Goal: Find specific page/section: Find specific page/section

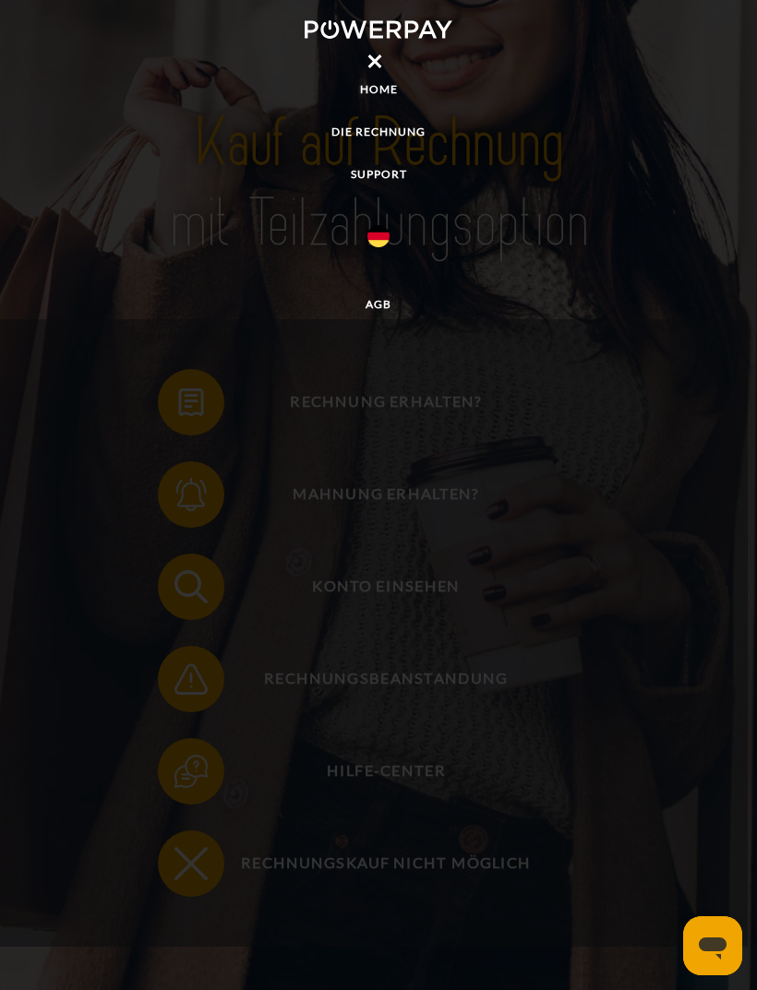
click at [414, 600] on div at bounding box center [378, 495] width 757 height 990
click at [409, 607] on div at bounding box center [378, 495] width 757 height 990
click at [429, 597] on div at bounding box center [378, 495] width 757 height 990
click at [399, 135] on link "DIE RECHNUNG" at bounding box center [378, 131] width 757 height 33
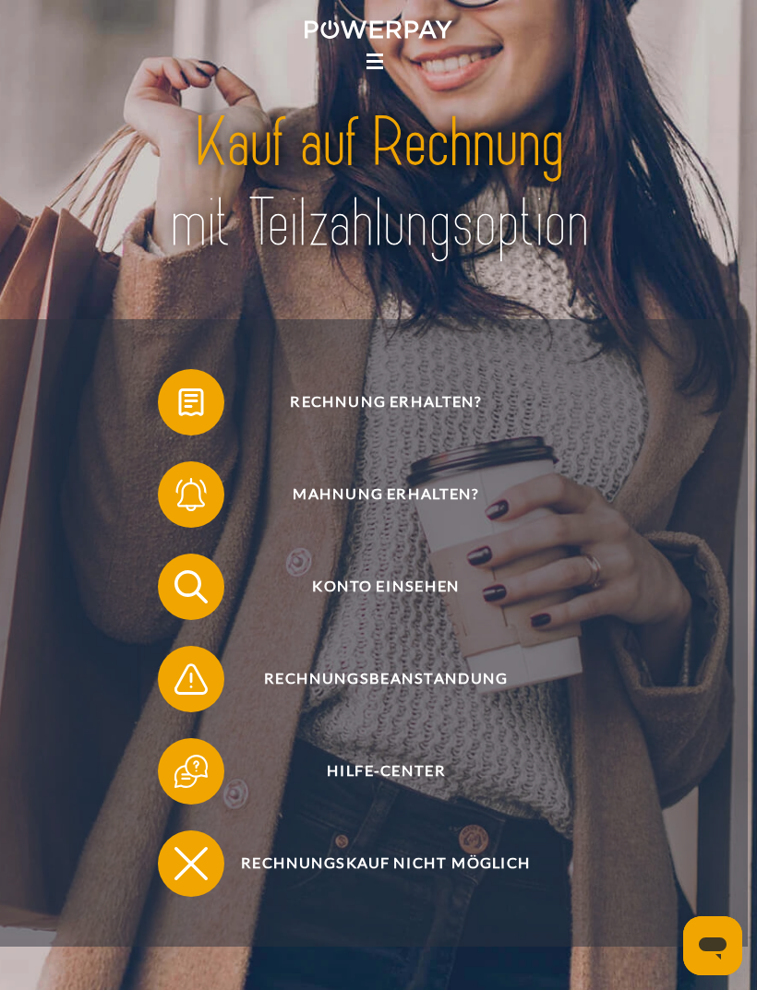
click at [377, 58] on div at bounding box center [374, 60] width 17 height 17
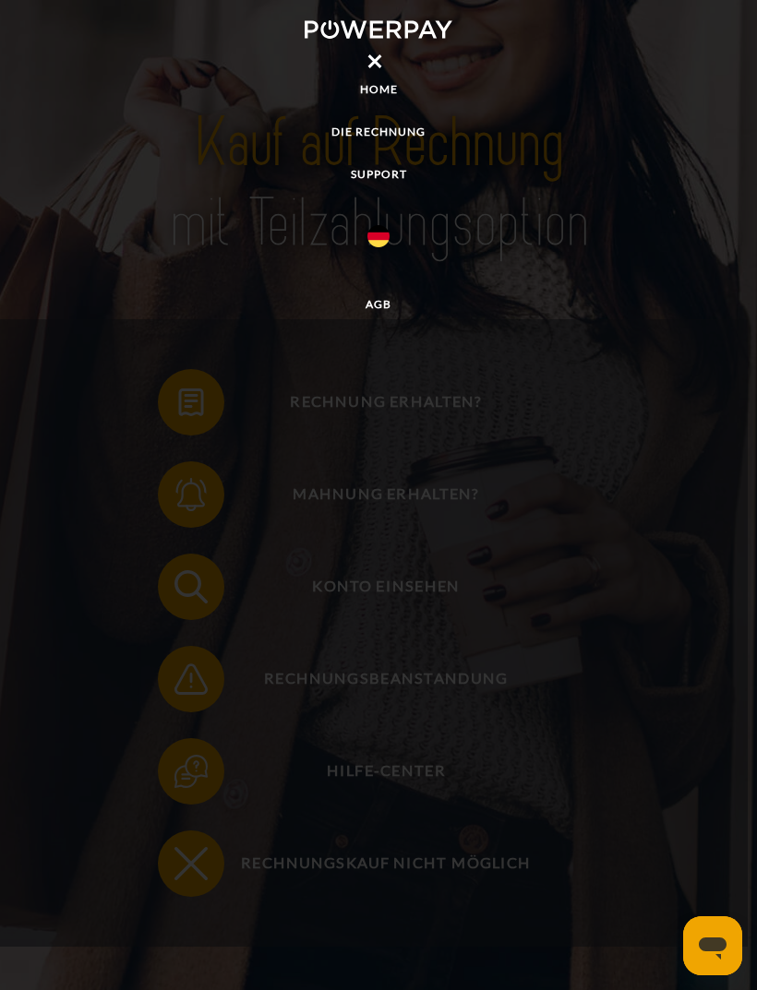
click at [560, 451] on div at bounding box center [378, 495] width 757 height 990
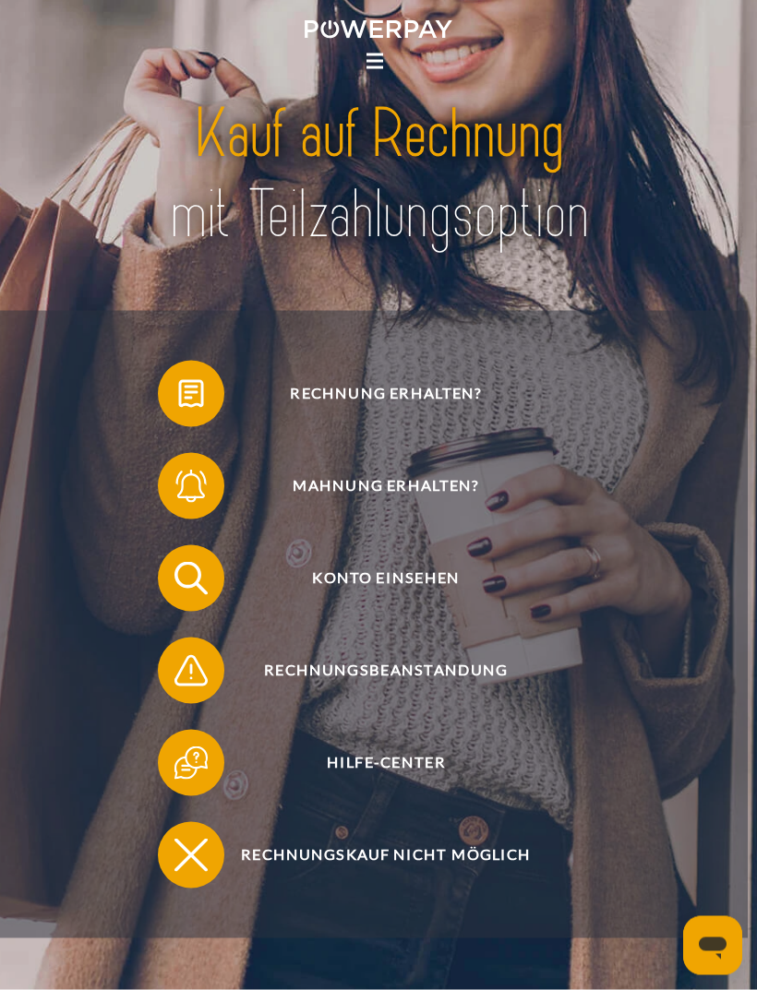
scroll to position [9, 0]
click at [406, 588] on span "Konto einsehen" at bounding box center [386, 578] width 407 height 66
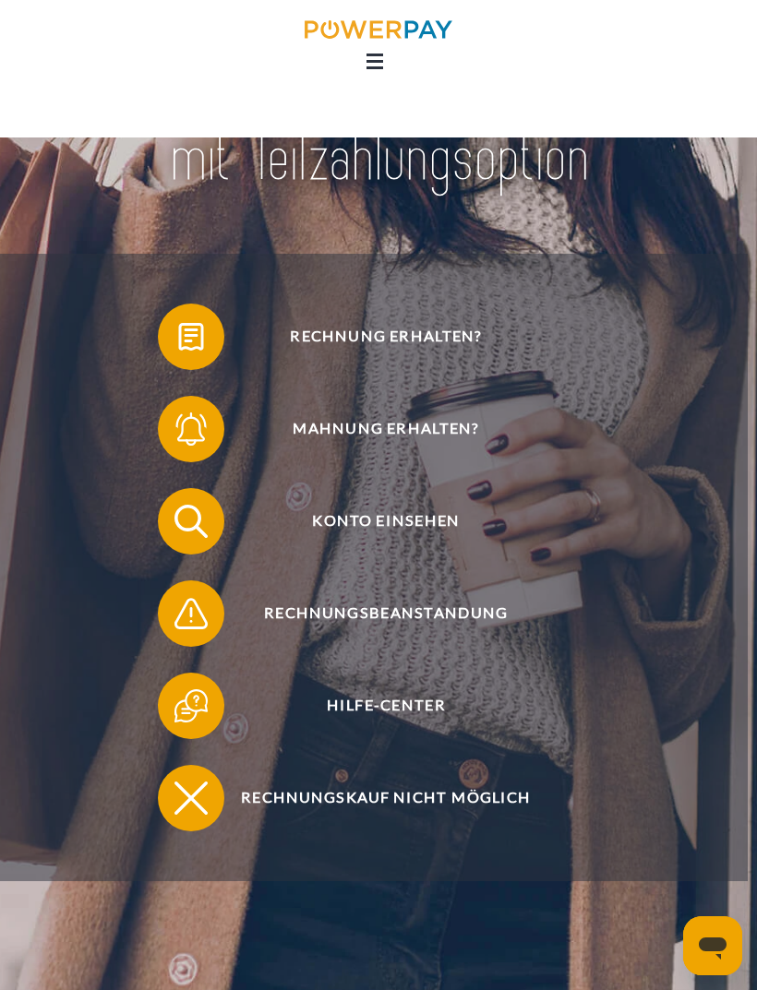
scroll to position [68, 0]
